Goal: Transaction & Acquisition: Purchase product/service

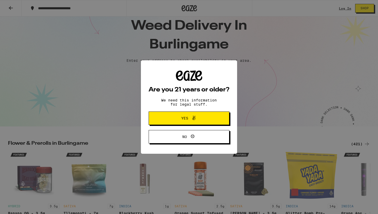
click at [185, 118] on span "Yes" at bounding box center [184, 118] width 7 height 4
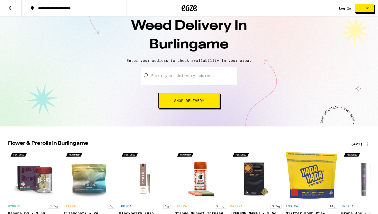
click at [176, 84] on input "Enter your delivery address" at bounding box center [189, 76] width 96 height 18
click at [176, 78] on input "Enter your delivery address" at bounding box center [189, 76] width 96 height 18
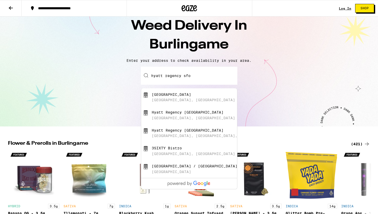
click at [175, 98] on div "[GEOGRAPHIC_DATA] [GEOGRAPHIC_DATA], [GEOGRAPHIC_DATA]" at bounding box center [198, 97] width 92 height 10
type input "[GEOGRAPHIC_DATA], [GEOGRAPHIC_DATA], [GEOGRAPHIC_DATA], [GEOGRAPHIC_DATA]"
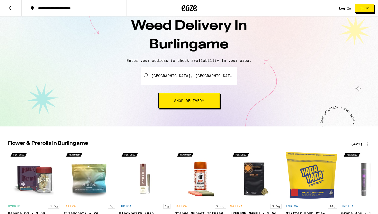
scroll to position [34, 0]
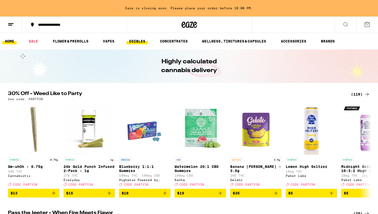
click at [138, 43] on link "EDIBLES" at bounding box center [136, 41] width 21 height 6
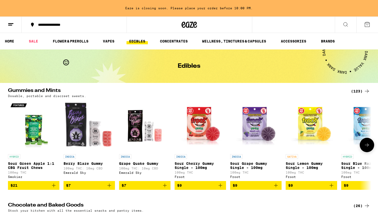
scroll to position [1, 0]
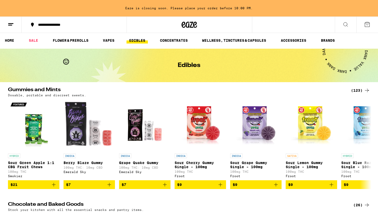
click at [358, 87] on div "(123)" at bounding box center [360, 90] width 19 height 6
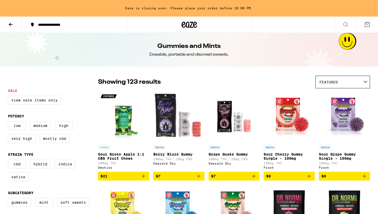
click at [329, 77] on div "Featured" at bounding box center [343, 82] width 54 height 12
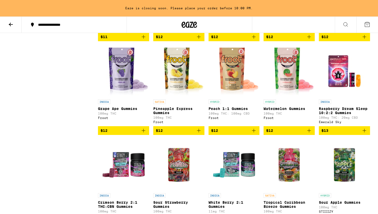
scroll to position [390, 0]
